Goal: Task Accomplishment & Management: Manage account settings

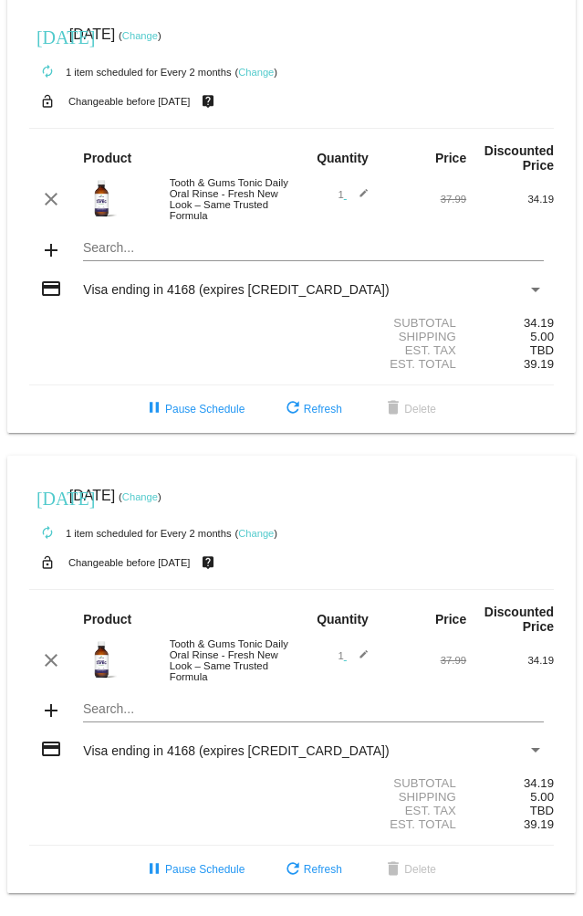
scroll to position [28, 0]
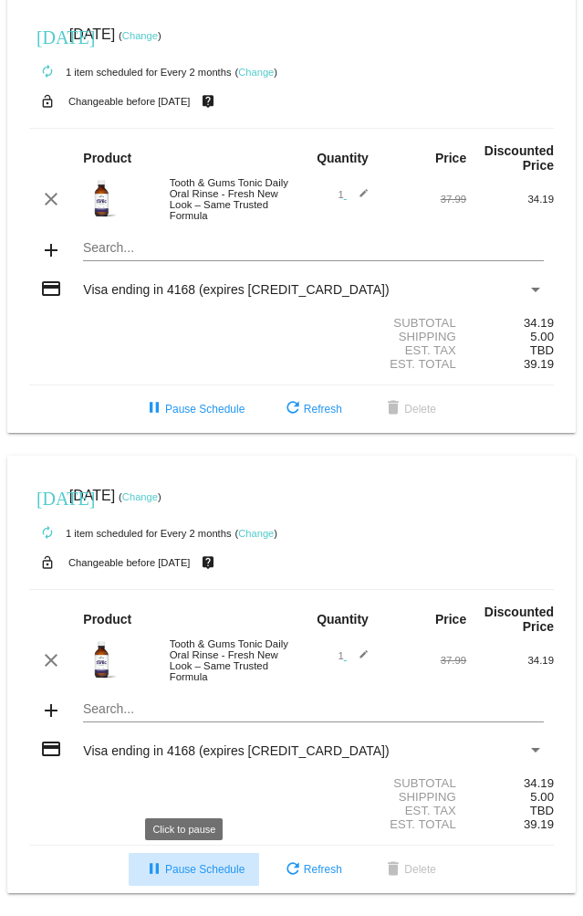
click at [215, 868] on span "pause Pause Schedule" at bounding box center [193, 869] width 101 height 13
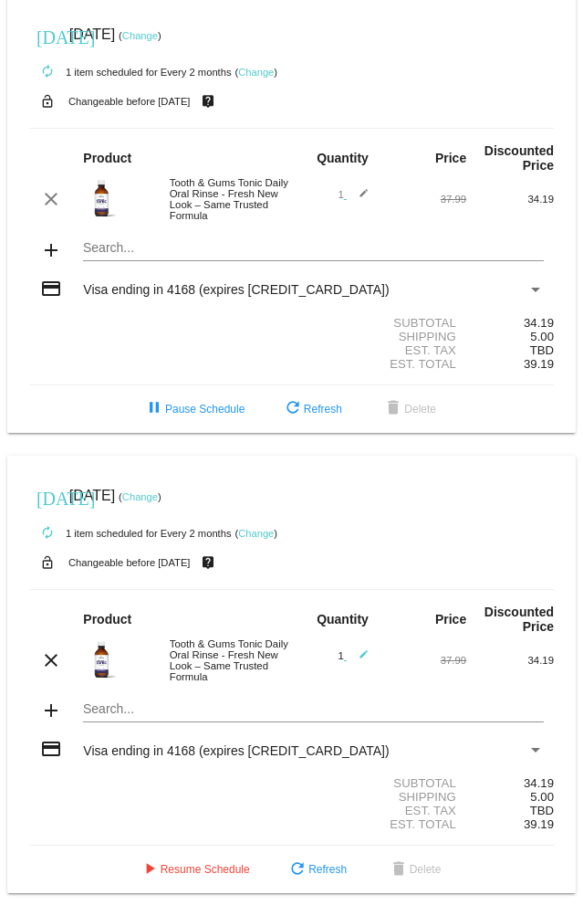
click at [158, 491] on link "Change" at bounding box center [140, 496] width 36 height 11
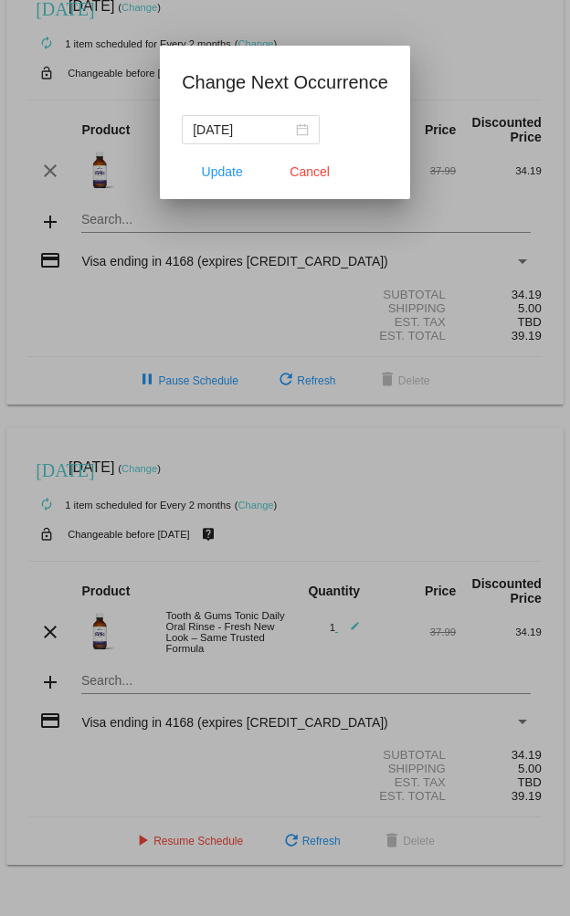
click at [175, 461] on div at bounding box center [285, 458] width 570 height 916
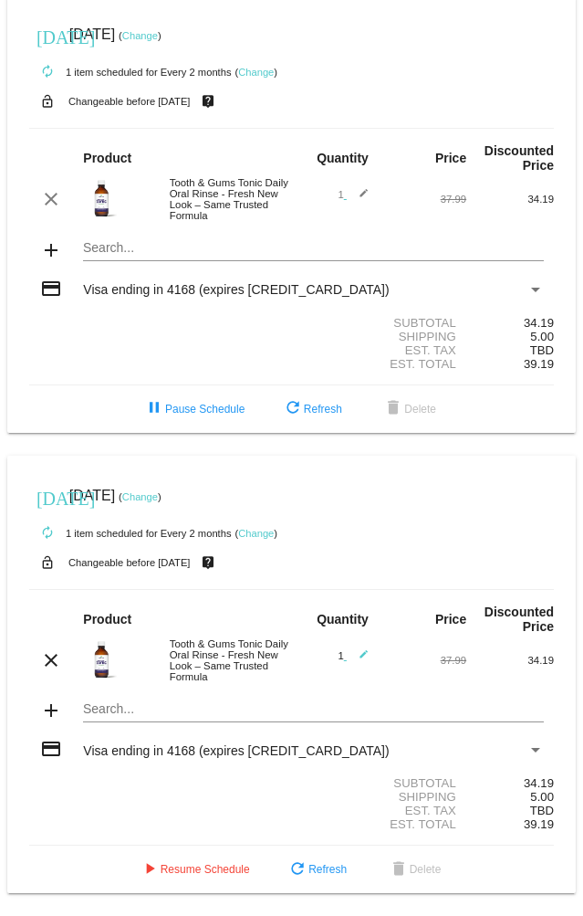
click at [115, 488] on span "[DATE]" at bounding box center [92, 496] width 46 height 16
click at [158, 491] on link "Change" at bounding box center [140, 496] width 36 height 11
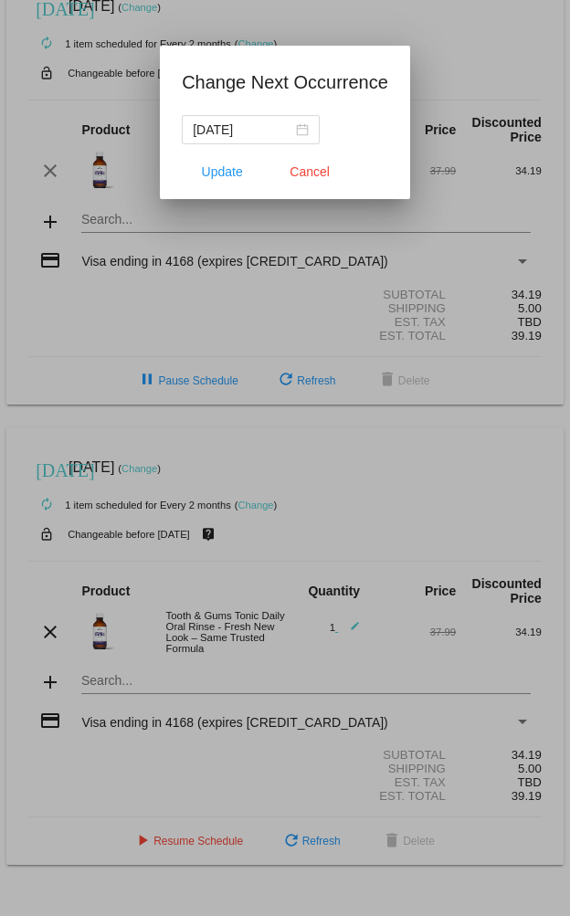
click at [182, 455] on div at bounding box center [285, 458] width 570 height 916
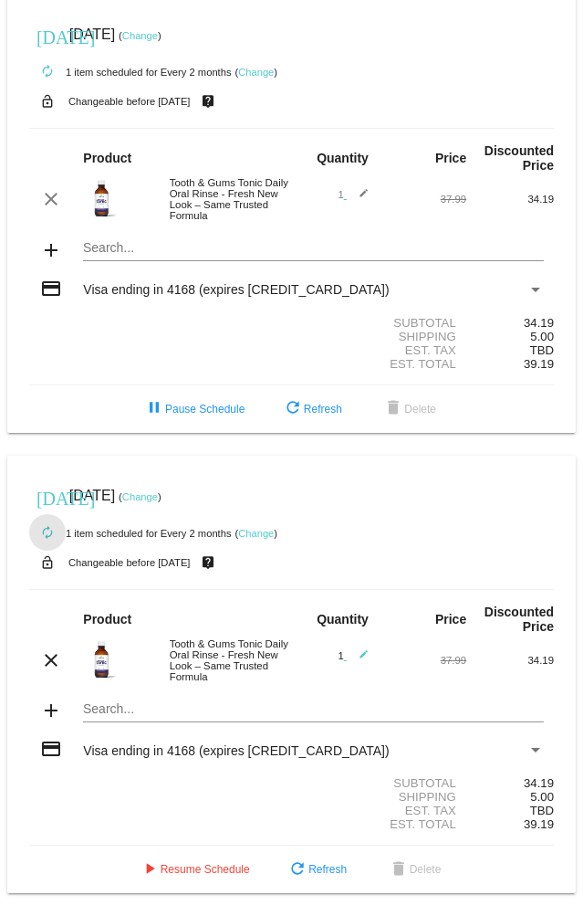
click at [46, 522] on mat-icon "autorenew" at bounding box center [48, 533] width 22 height 22
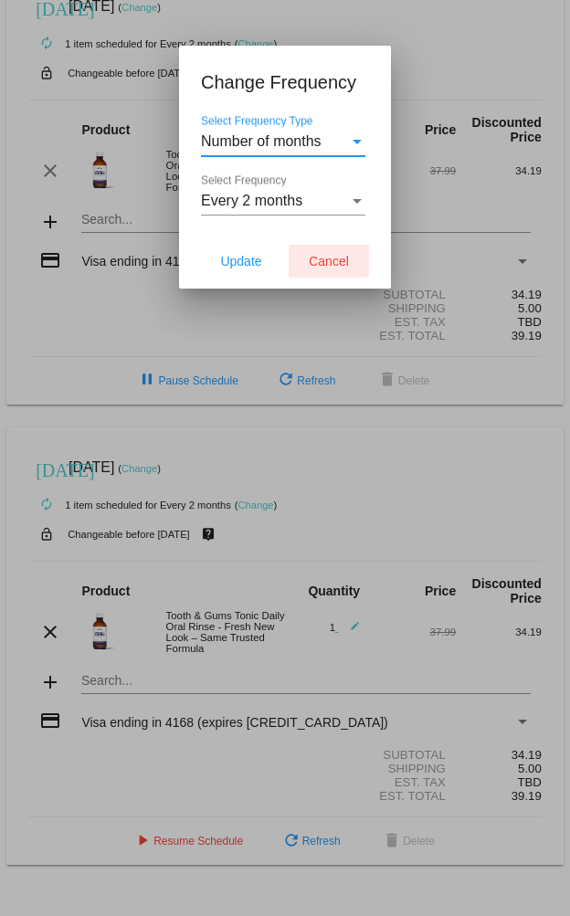
click at [323, 255] on span "Cancel" at bounding box center [329, 261] width 40 height 15
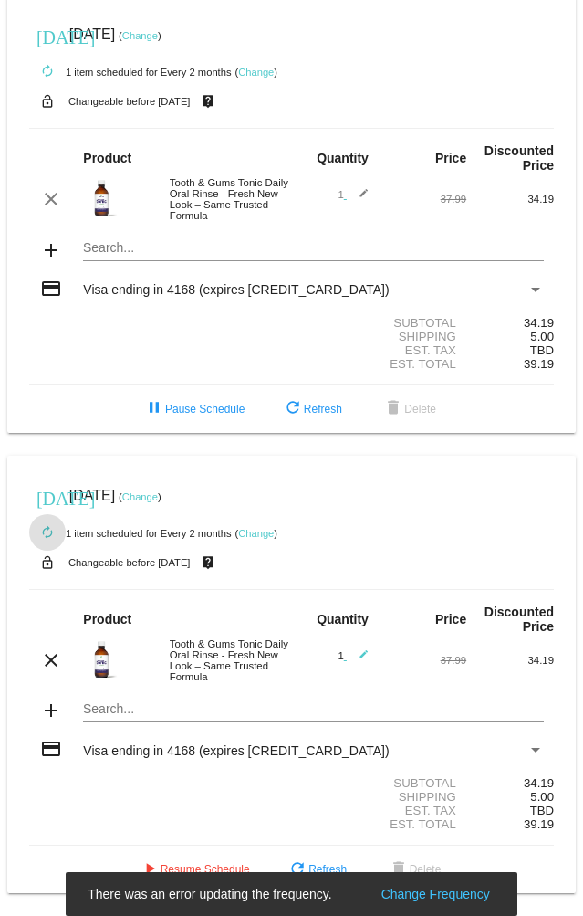
click at [41, 487] on mat-icon "[DATE]" at bounding box center [48, 497] width 22 height 22
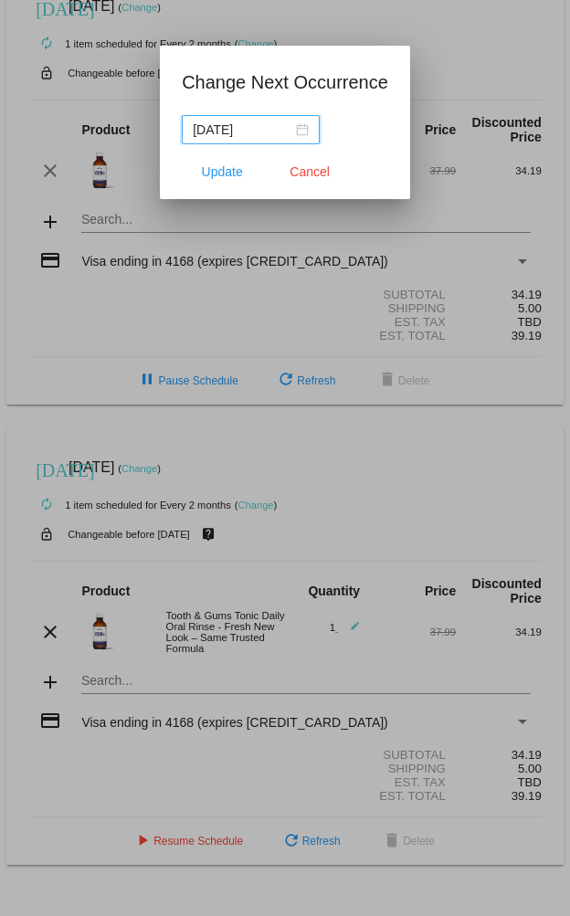
click at [266, 131] on input "[DATE]" at bounding box center [243, 130] width 100 height 20
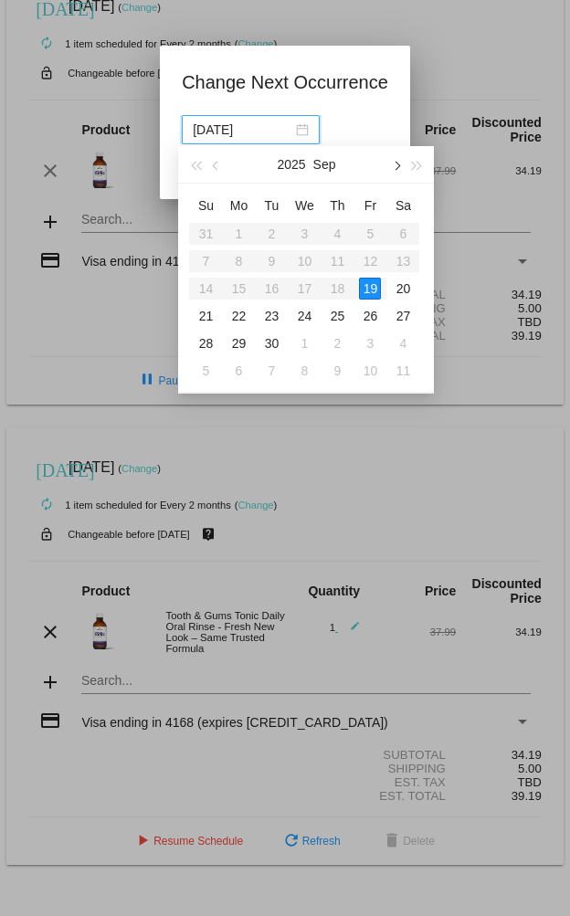
click at [394, 164] on span "button" at bounding box center [396, 166] width 9 height 9
click at [205, 314] on div "19" at bounding box center [205, 316] width 22 height 22
type input "[DATE]"
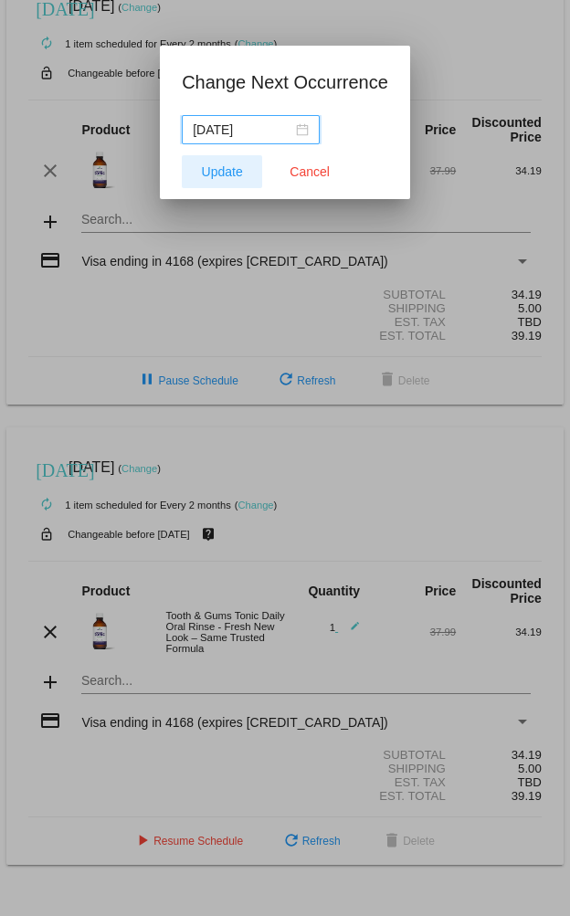
click at [224, 174] on span "Update" at bounding box center [222, 171] width 41 height 15
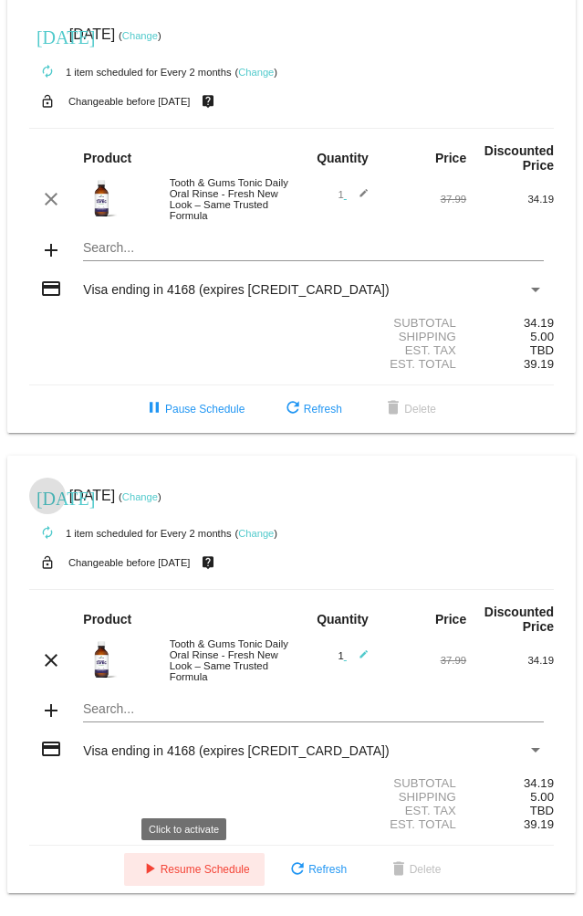
click at [164, 872] on span "play_arrow Resume Schedule" at bounding box center [194, 869] width 111 height 13
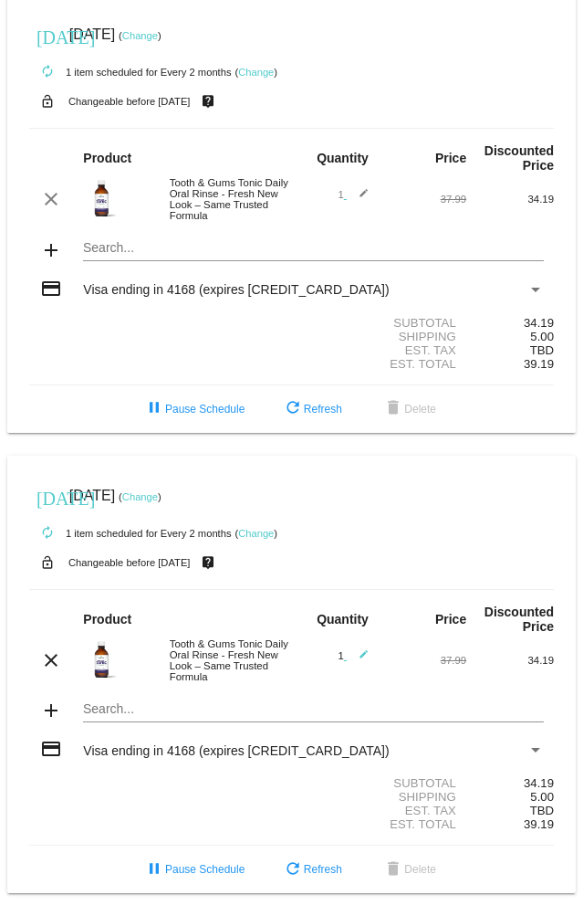
scroll to position [19, 0]
click at [45, 25] on mat-icon "[DATE]" at bounding box center [48, 36] width 22 height 22
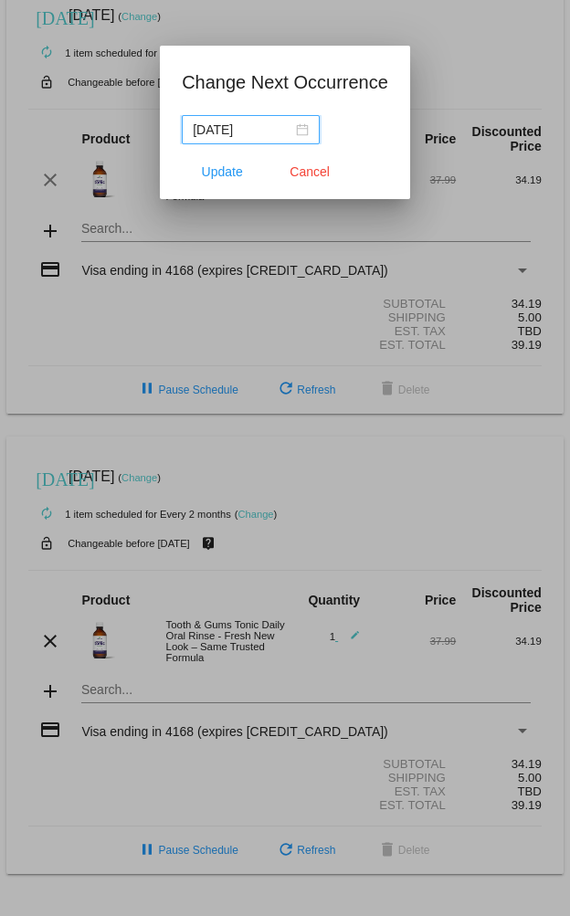
click at [239, 131] on input "[DATE]" at bounding box center [243, 130] width 100 height 20
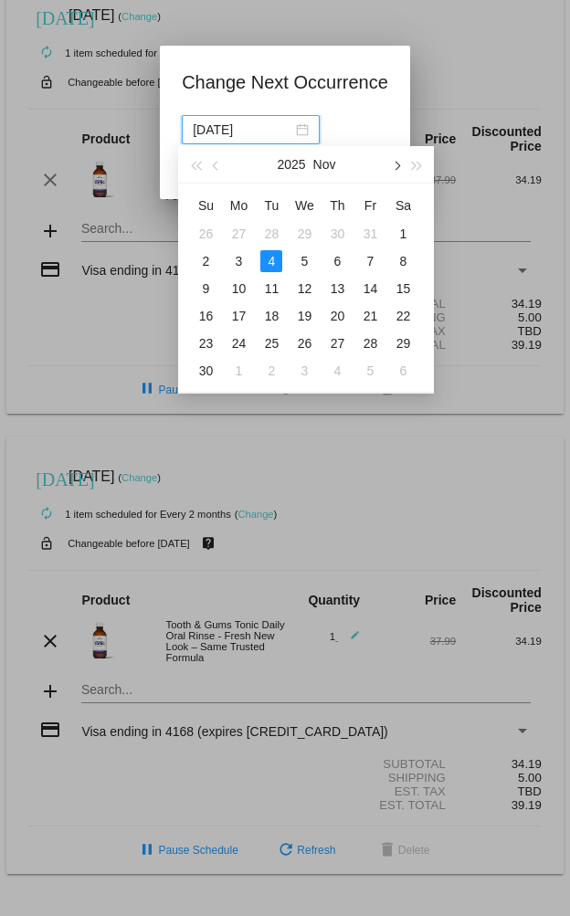
click at [399, 166] on span "button" at bounding box center [396, 166] width 9 height 9
click at [367, 233] on div "5" at bounding box center [370, 234] width 22 height 22
type input "[DATE]"
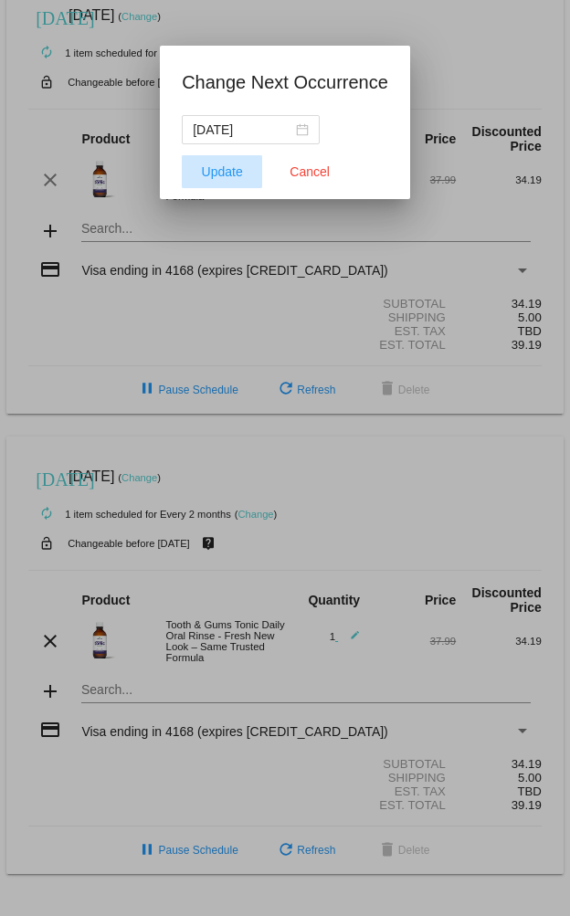
click at [224, 174] on span "Update" at bounding box center [222, 171] width 41 height 15
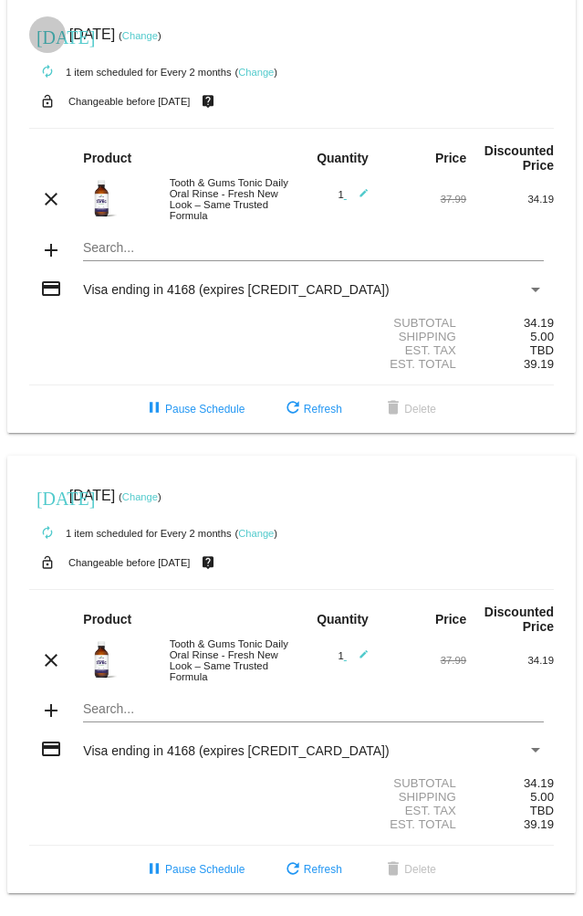
click at [44, 25] on mat-icon "[DATE]" at bounding box center [48, 36] width 22 height 22
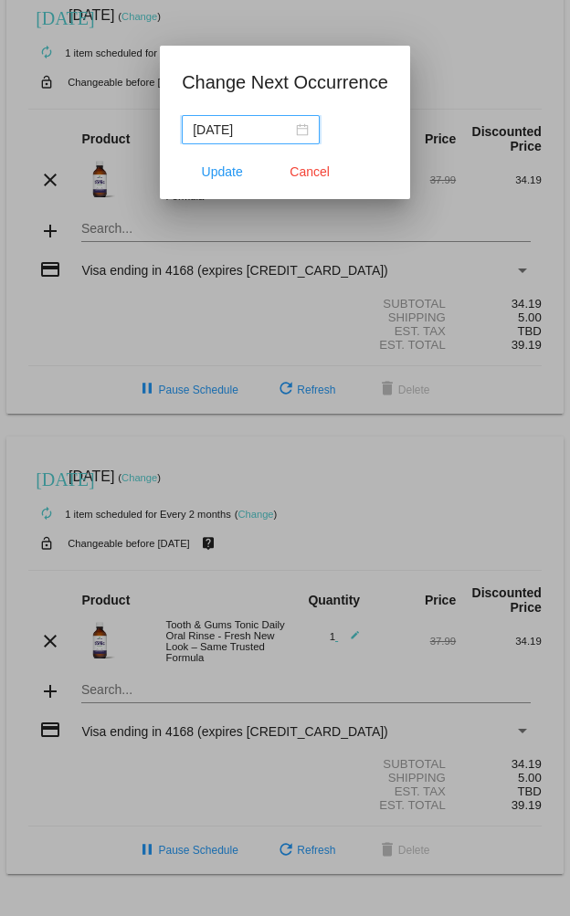
click at [295, 131] on div "[DATE]" at bounding box center [251, 130] width 116 height 20
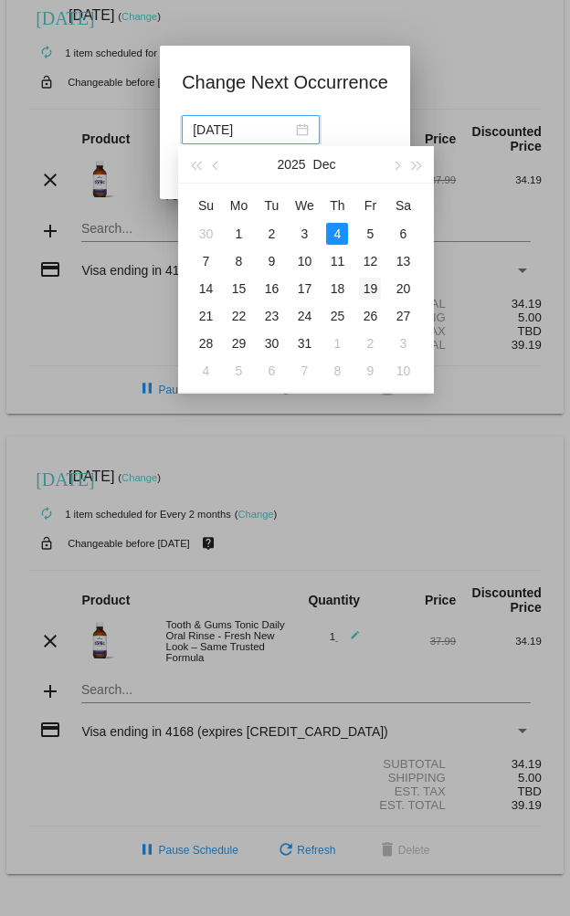
click at [372, 289] on div "19" at bounding box center [370, 289] width 22 height 22
type input "[DATE]"
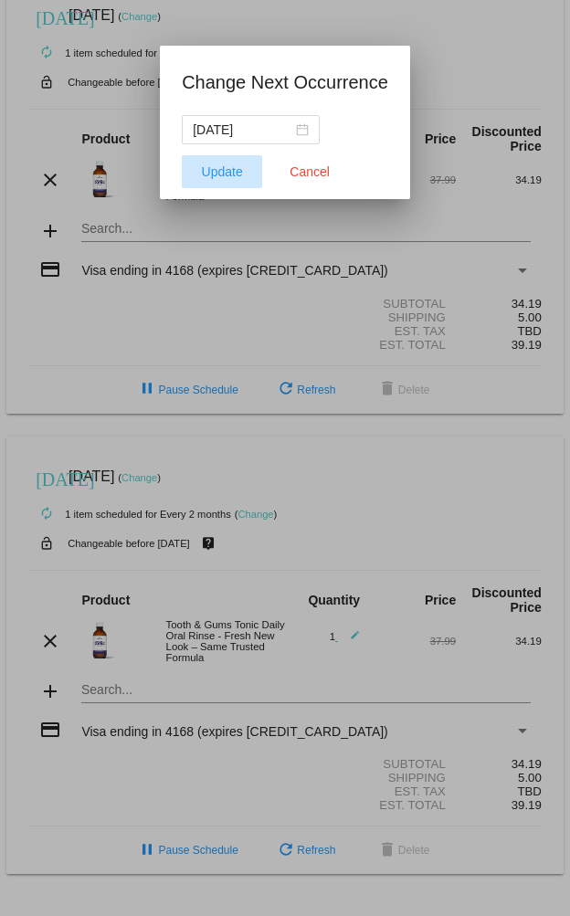
click at [219, 168] on span "Update" at bounding box center [222, 171] width 41 height 15
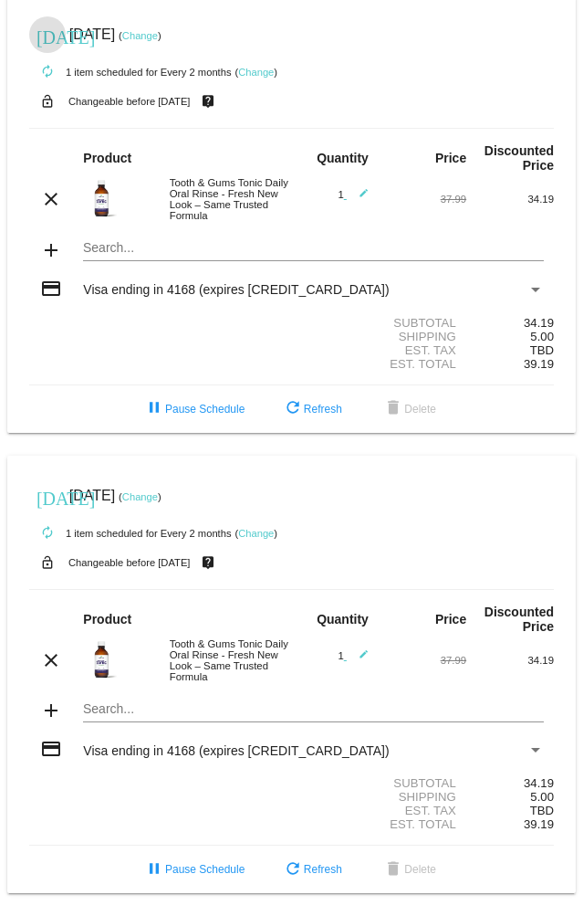
scroll to position [0, 0]
